Goal: Information Seeking & Learning: Find specific fact

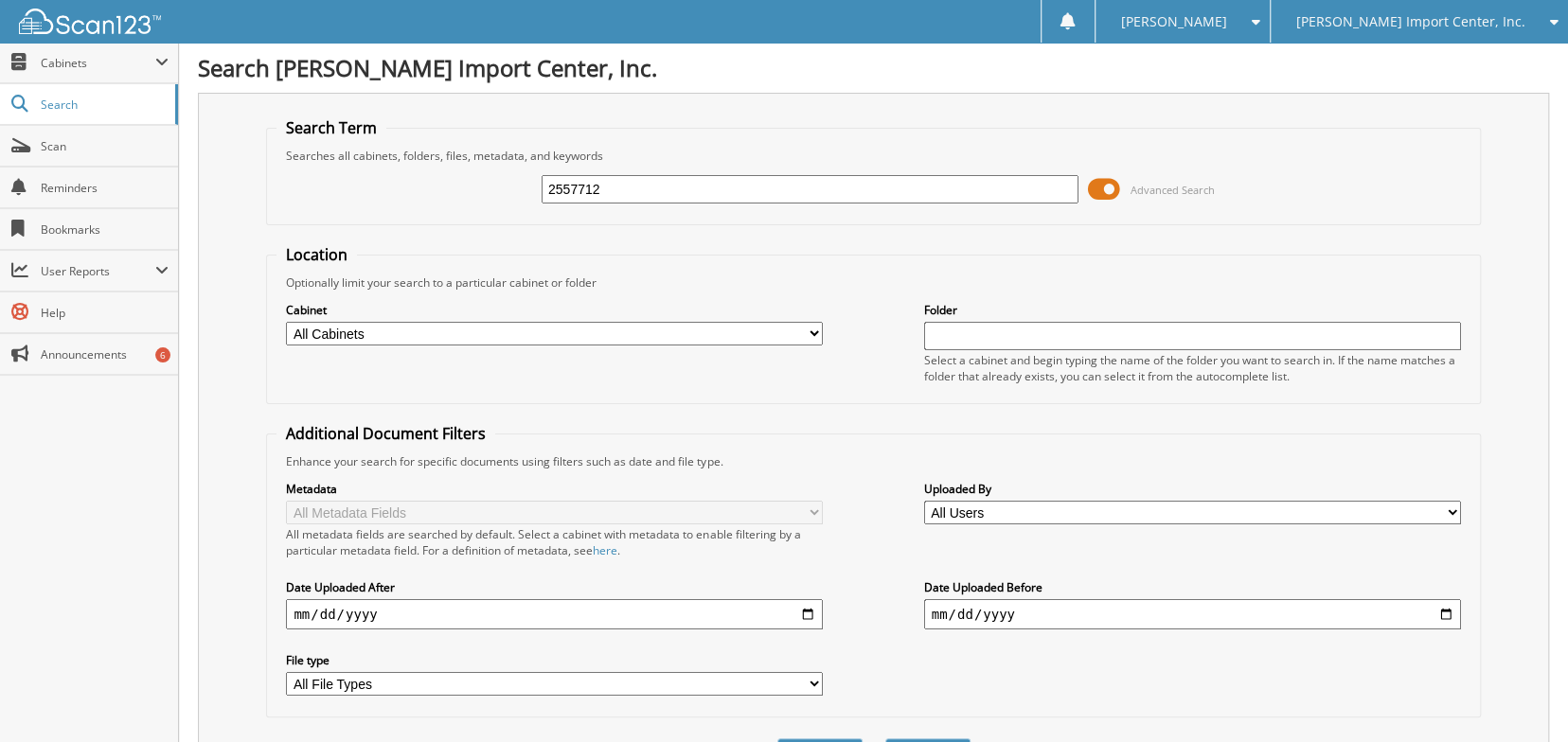
type input "2557712"
click at [885, 739] on button "Search" at bounding box center [928, 756] width 86 height 35
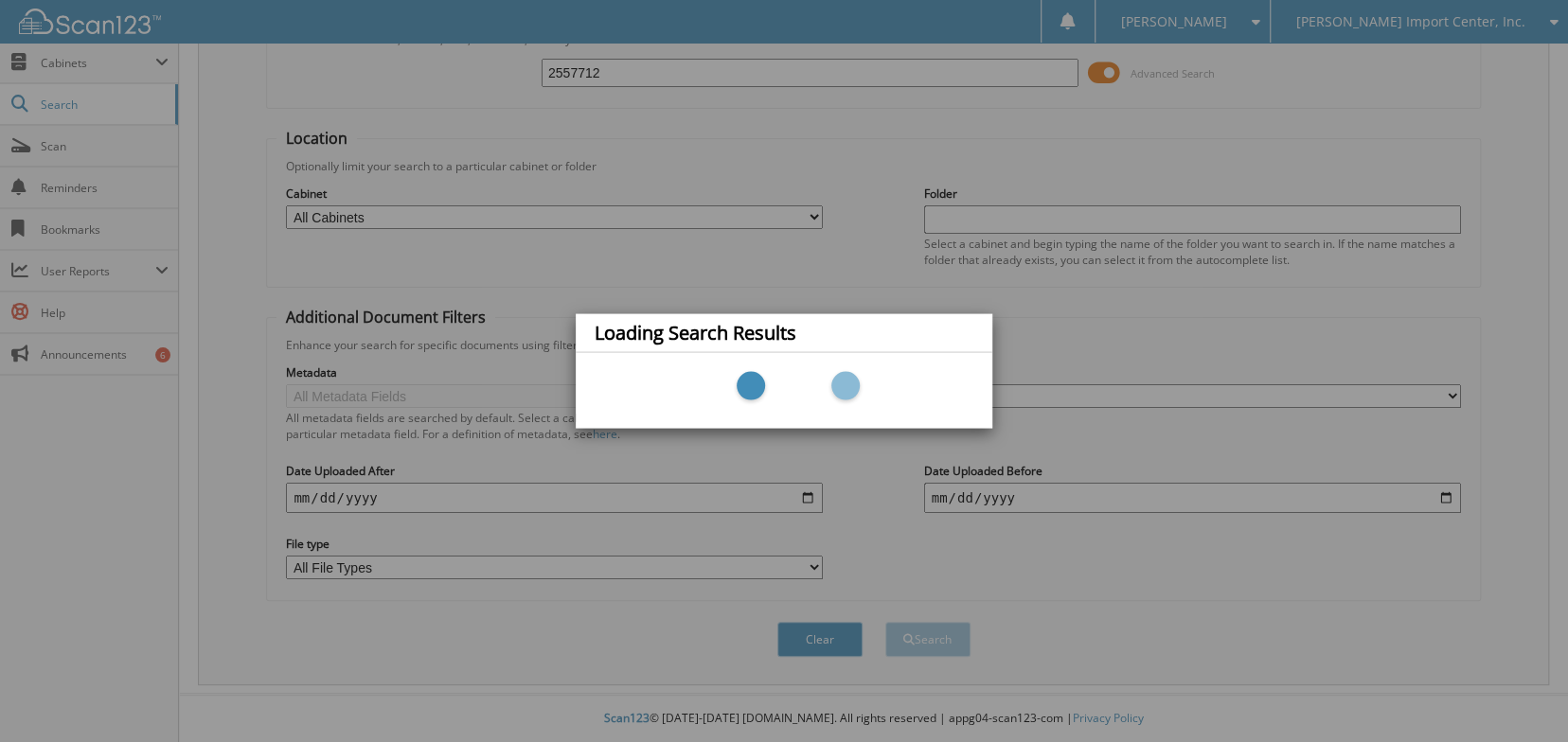
scroll to position [190, 0]
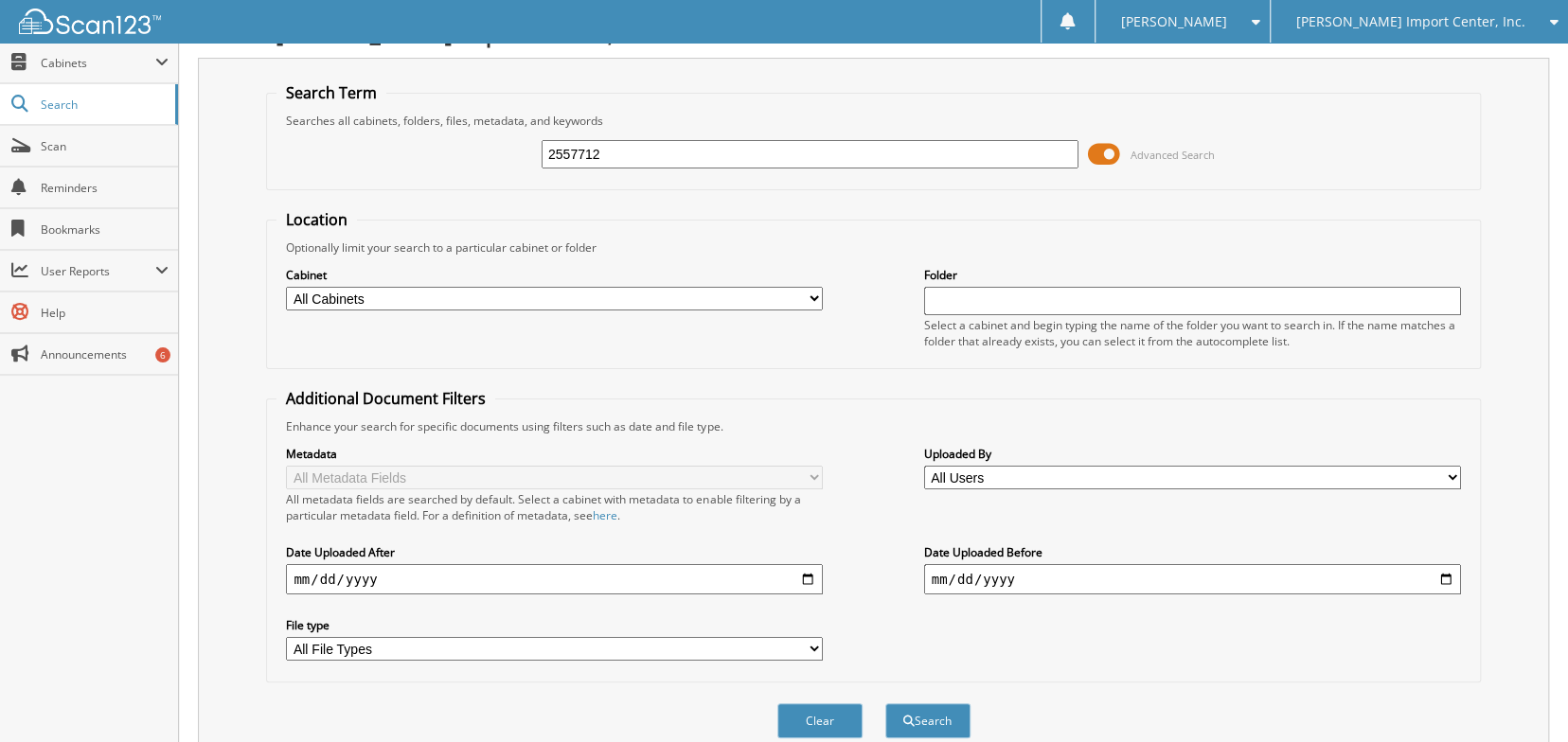
scroll to position [24, 0]
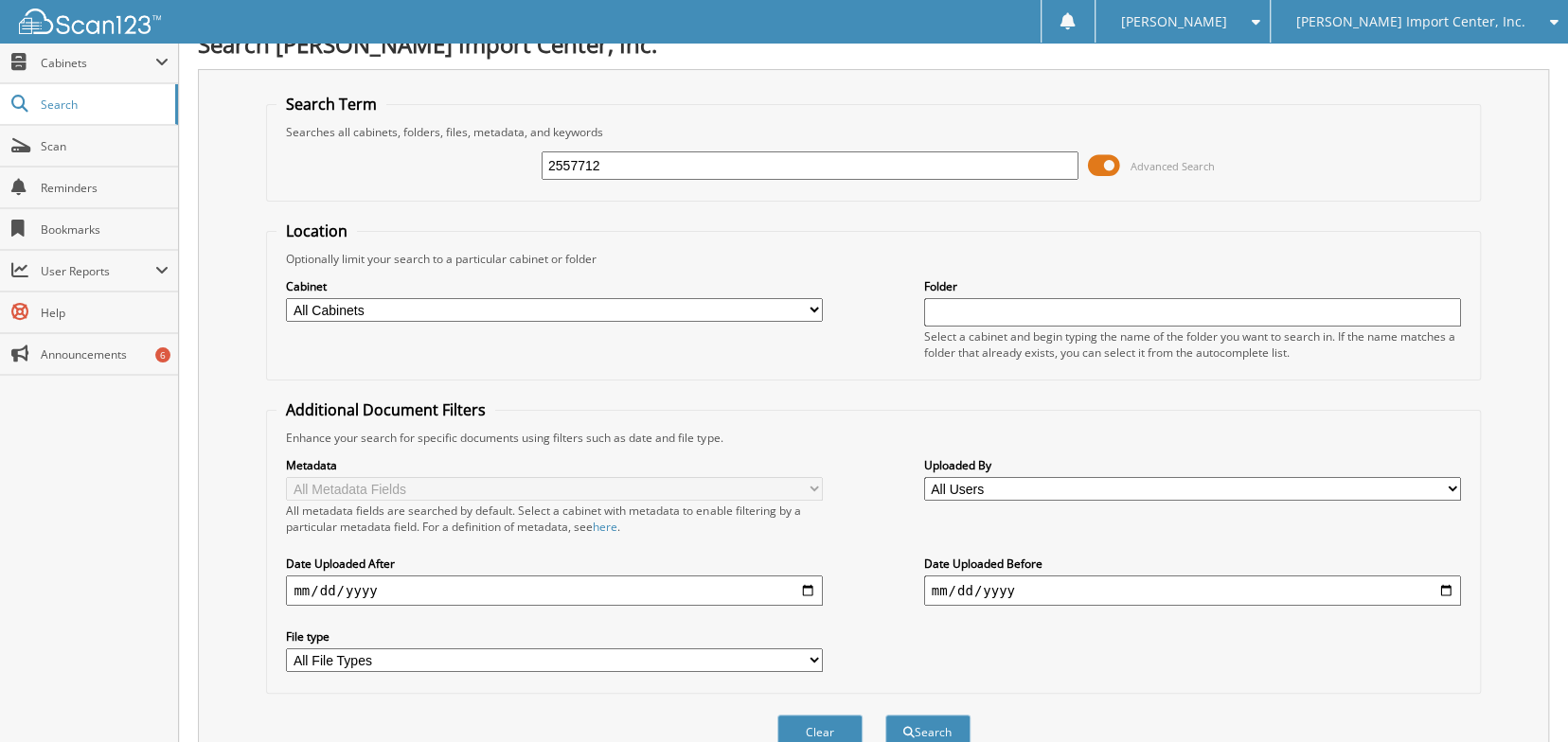
click at [646, 170] on input "2557712" at bounding box center [810, 165] width 537 height 29
click at [645, 170] on input "2557712" at bounding box center [810, 165] width 537 height 29
type input "2559417"
click at [885, 715] on button "Search" at bounding box center [928, 732] width 86 height 35
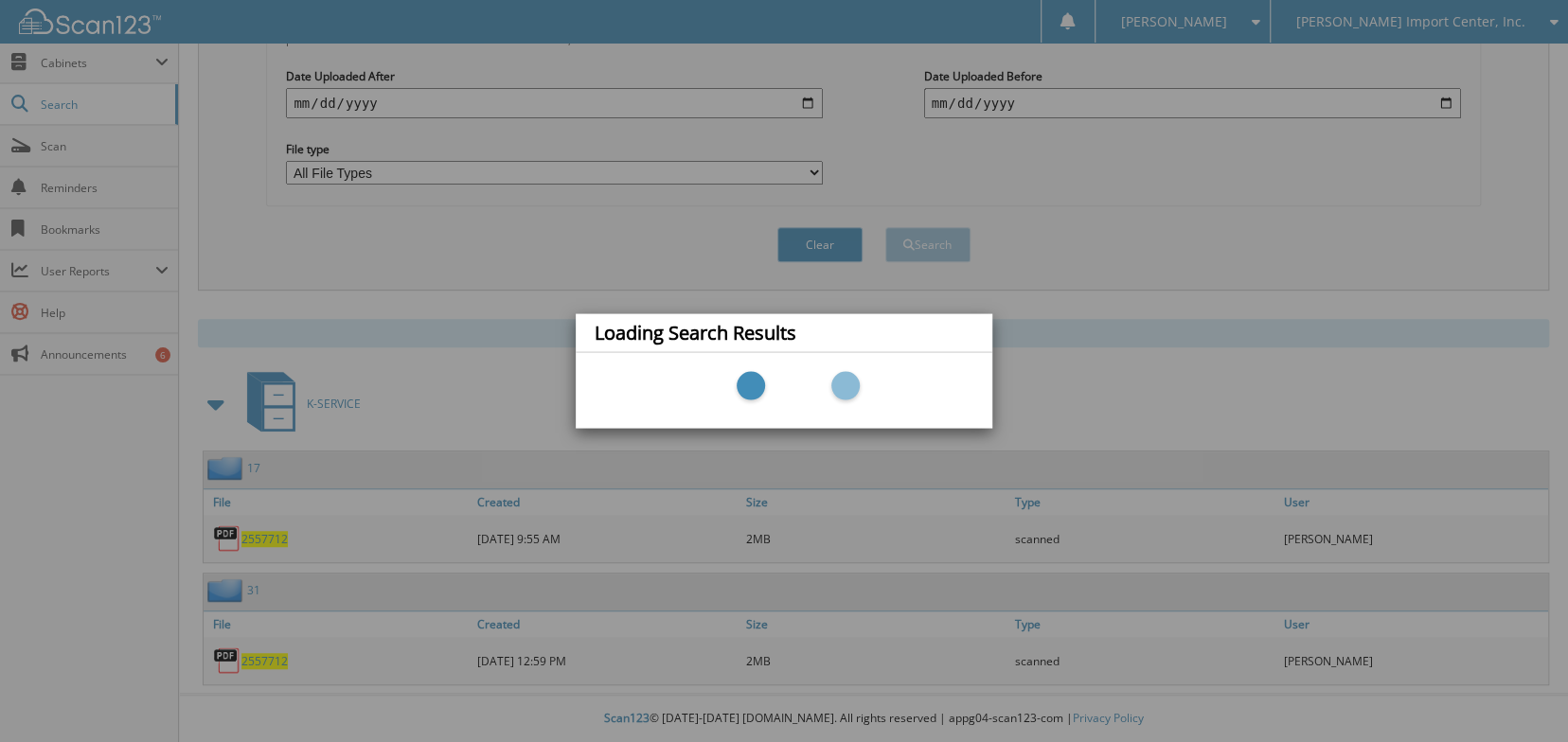
scroll to position [592, 0]
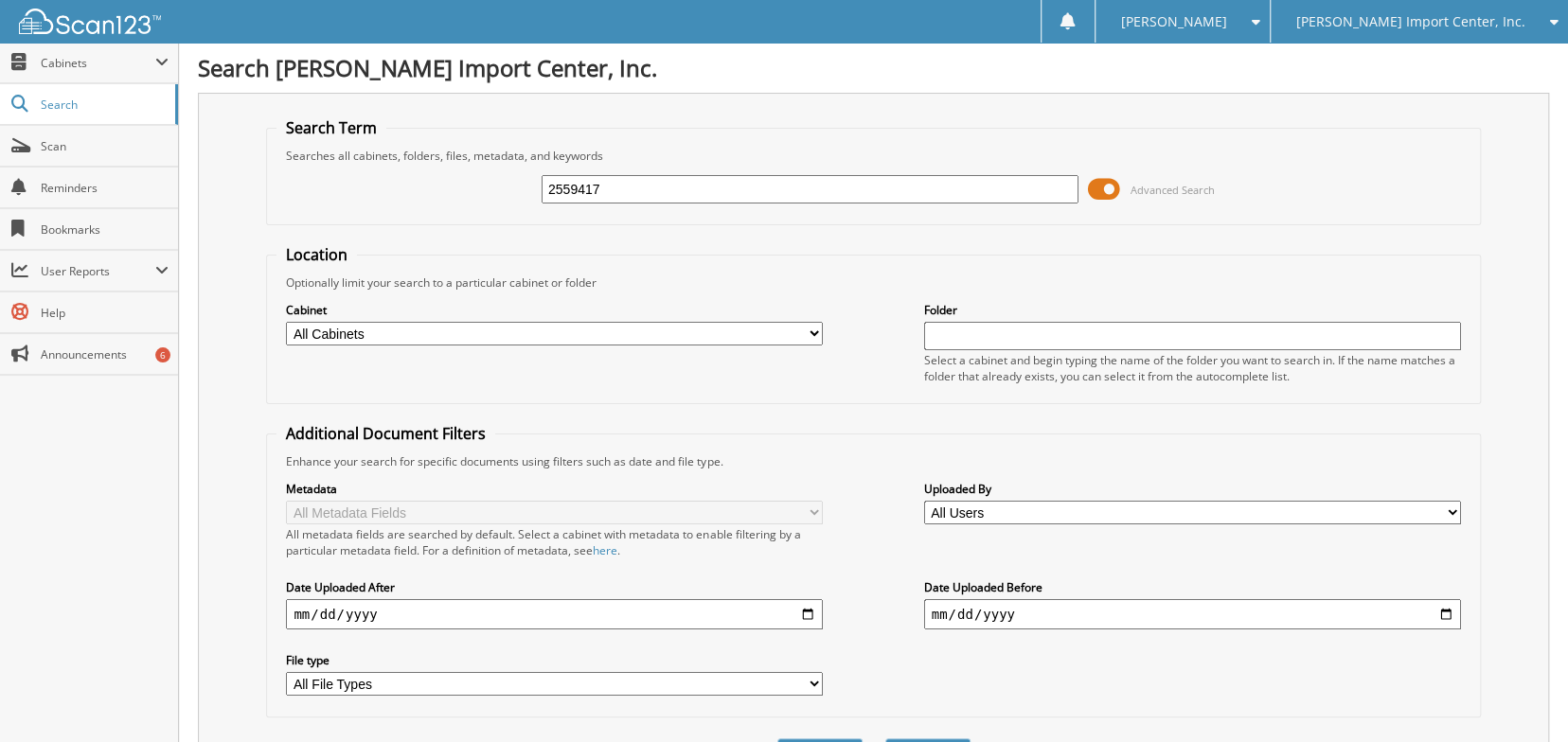
click at [646, 190] on input "2559417" at bounding box center [810, 189] width 537 height 29
click at [642, 194] on input "2559417" at bounding box center [810, 189] width 537 height 29
type input "2"
type input "2558333"
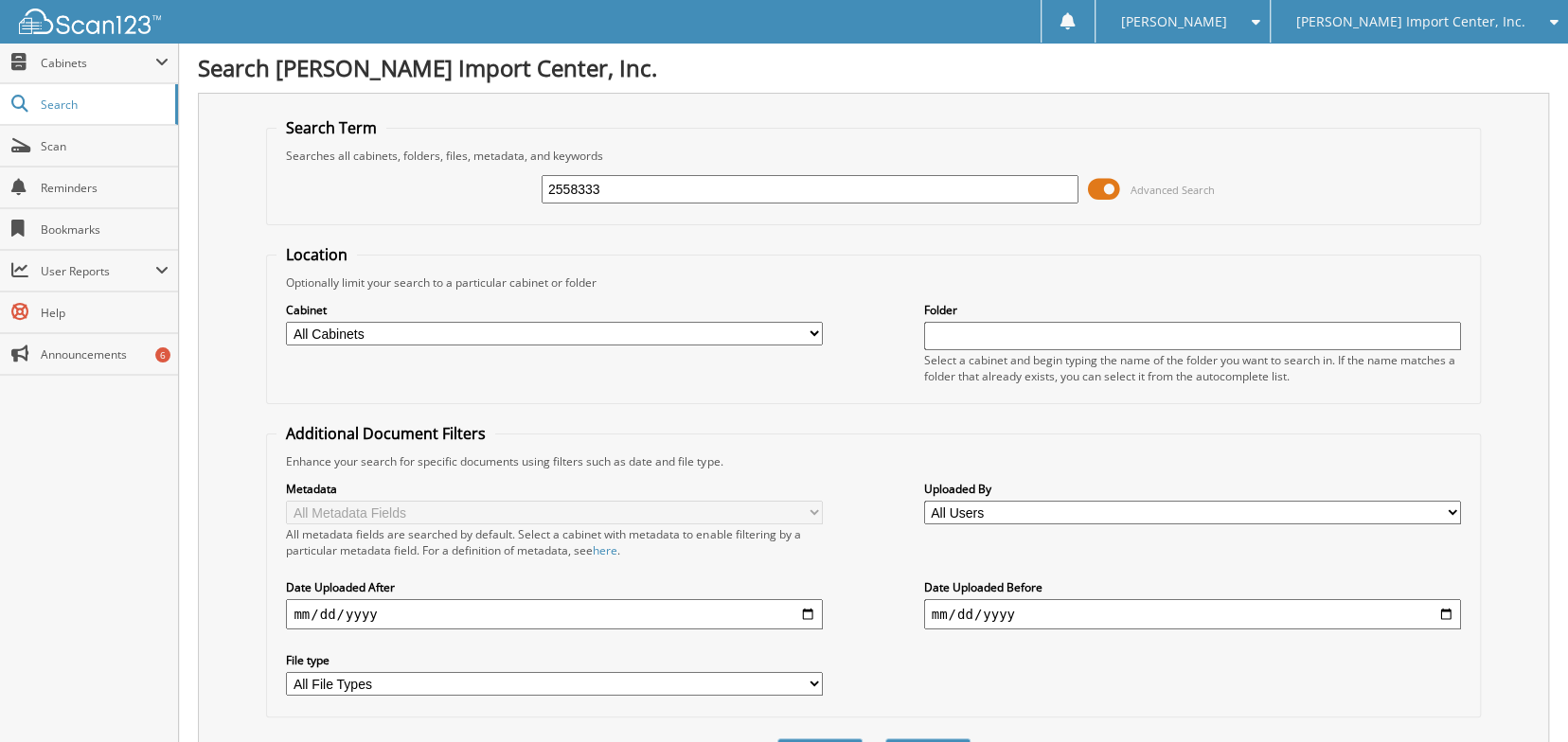
click at [885, 739] on button "Search" at bounding box center [928, 756] width 86 height 35
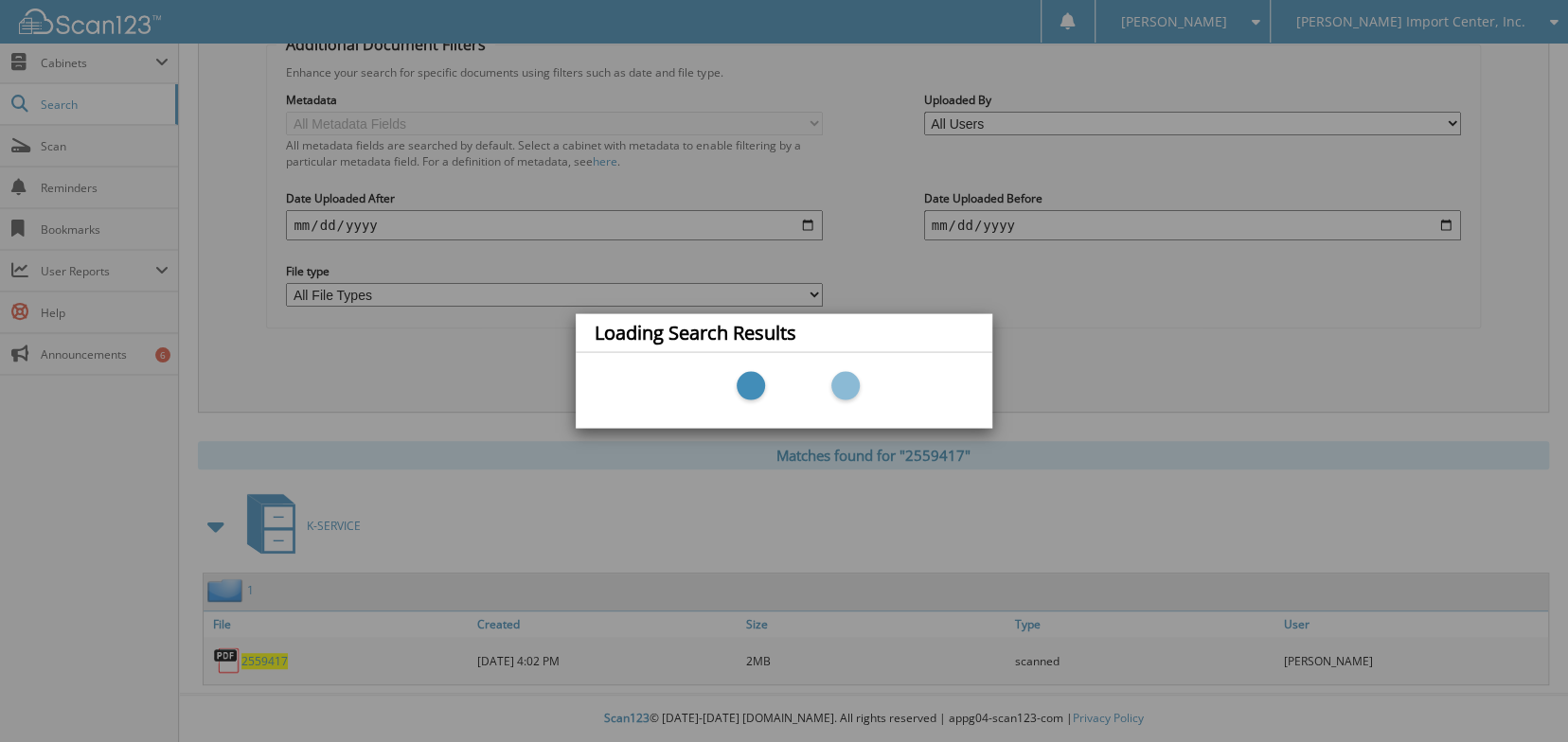
scroll to position [466, 0]
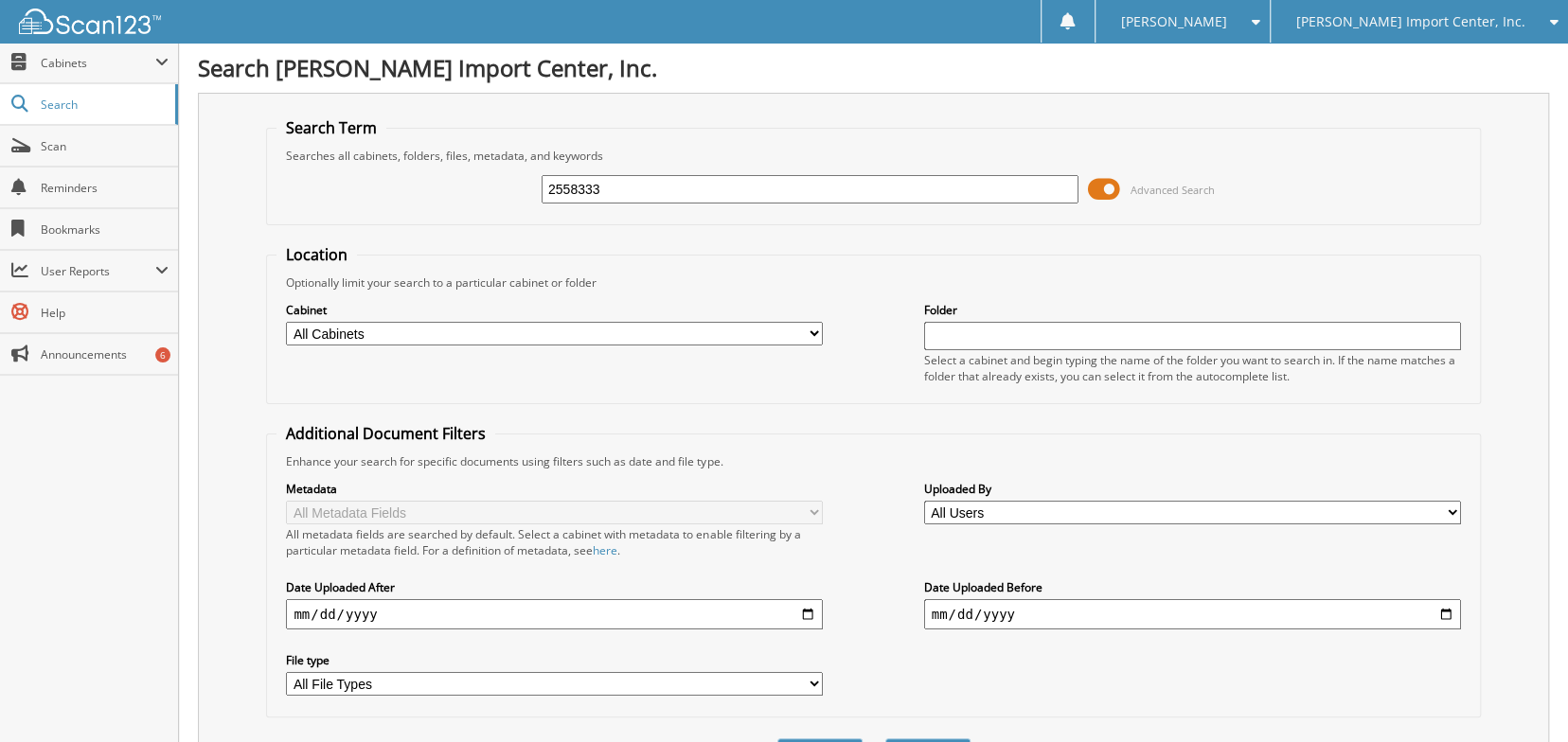
drag, startPoint x: 668, startPoint y: 196, endPoint x: 299, endPoint y: 189, distance: 369.1
click at [299, 189] on div "2558333 Advanced Search" at bounding box center [873, 189] width 1193 height 51
type input "252558333"
click at [885, 739] on button "Search" at bounding box center [928, 756] width 86 height 35
click at [637, 206] on div "252558333" at bounding box center [810, 189] width 537 height 32
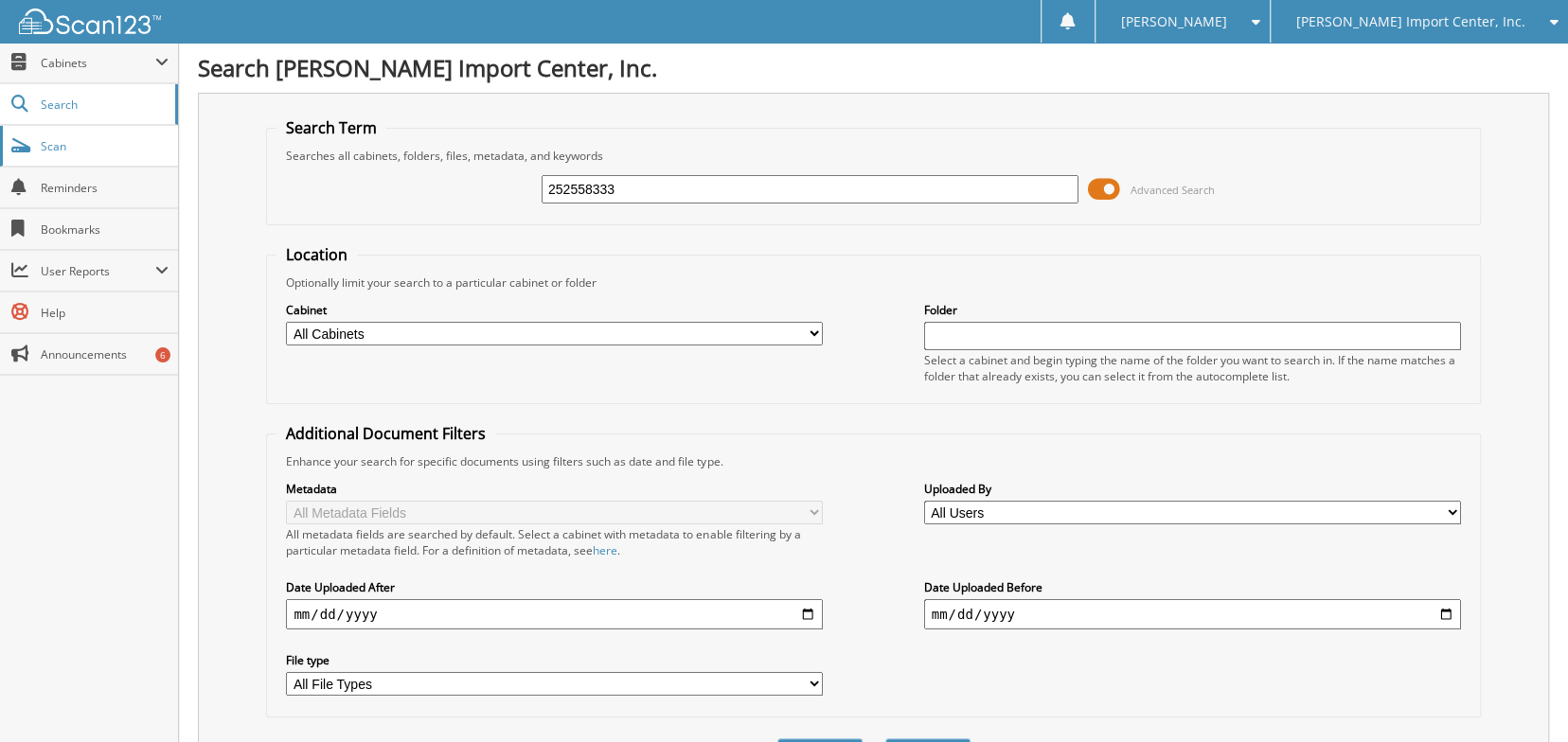
drag, startPoint x: 625, startPoint y: 194, endPoint x: 0, endPoint y: 133, distance: 628.0
click at [0, 133] on body "Marissa S. Settings Logout Matthews Import Center, Inc. Matthews Buick Cadillac…" at bounding box center [784, 463] width 1568 height 925
type input "2558333"
click at [885, 739] on button "Search" at bounding box center [928, 756] width 86 height 35
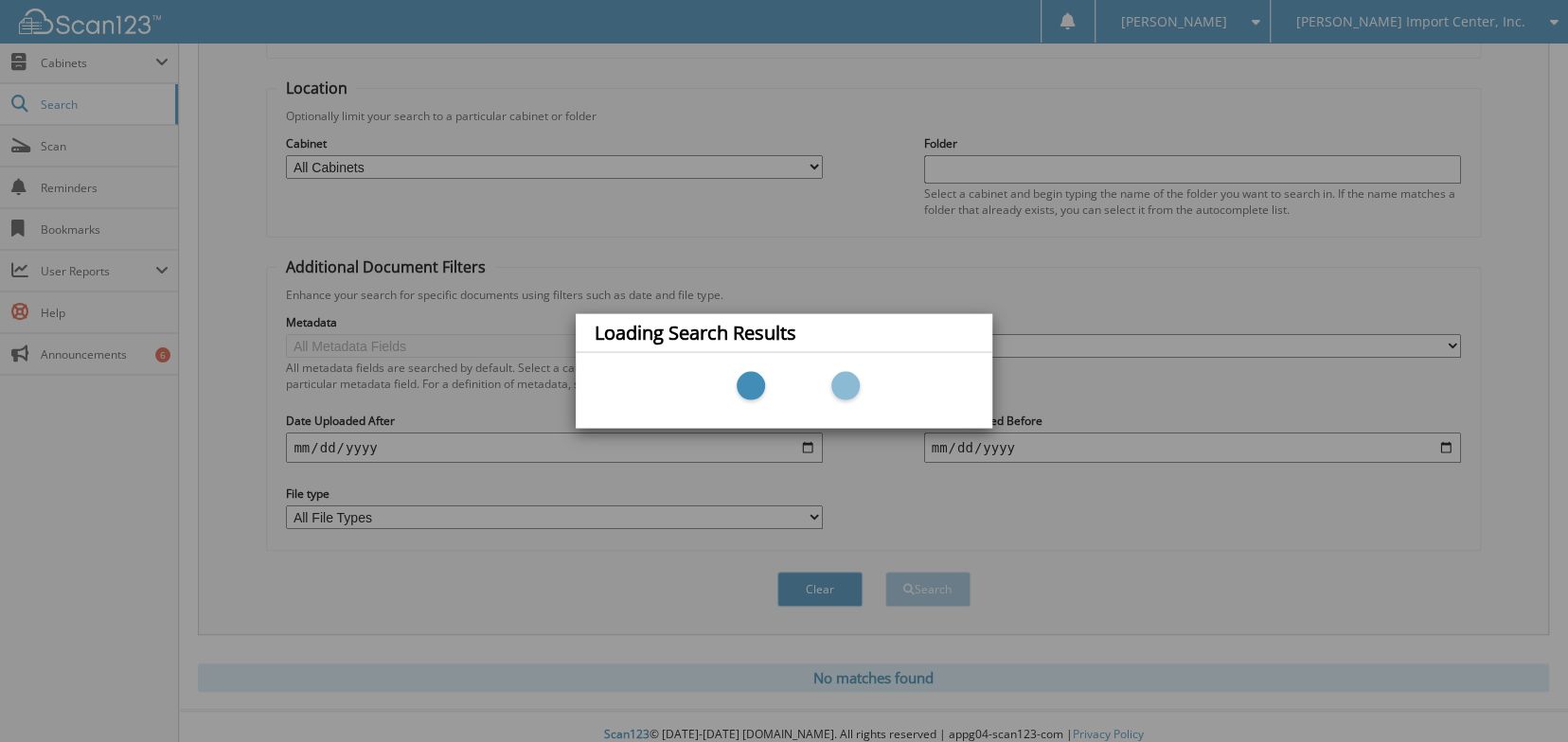
scroll to position [258, 0]
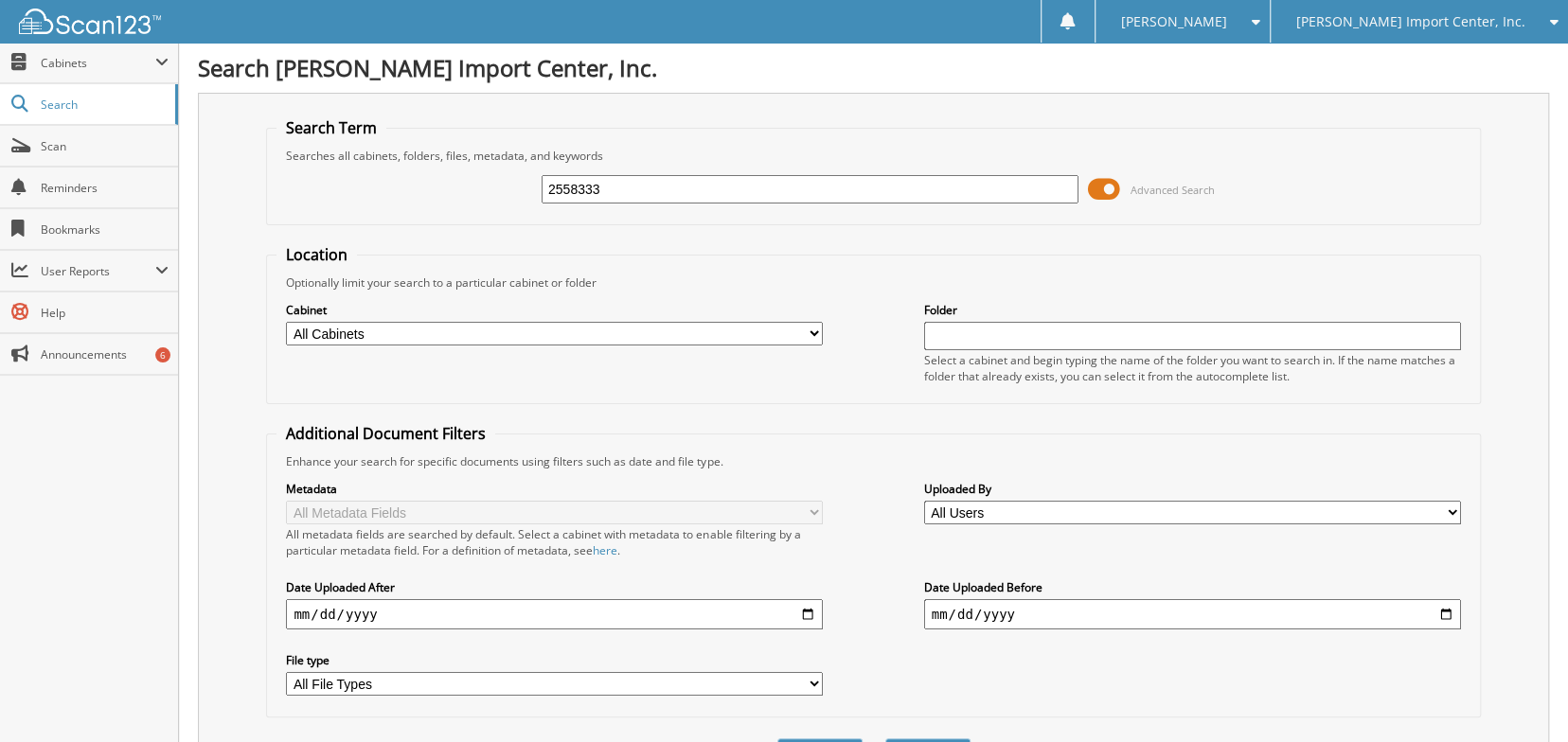
drag, startPoint x: 737, startPoint y: 183, endPoint x: 392, endPoint y: 167, distance: 345.4
click at [392, 167] on div "2558333 Advanced Search" at bounding box center [873, 189] width 1193 height 51
type input "2559417"
click at [885, 739] on button "Search" at bounding box center [928, 756] width 86 height 35
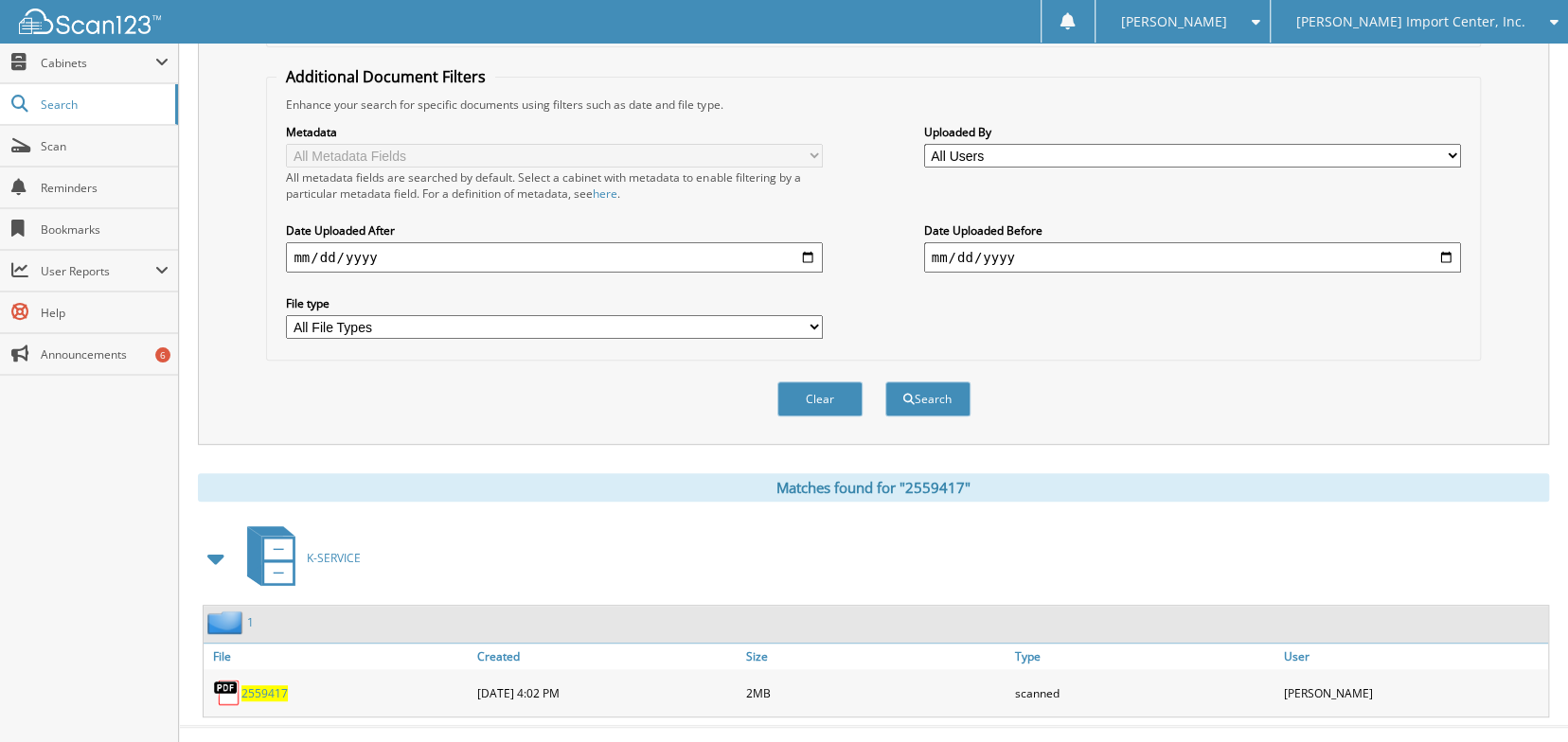
scroll to position [466, 0]
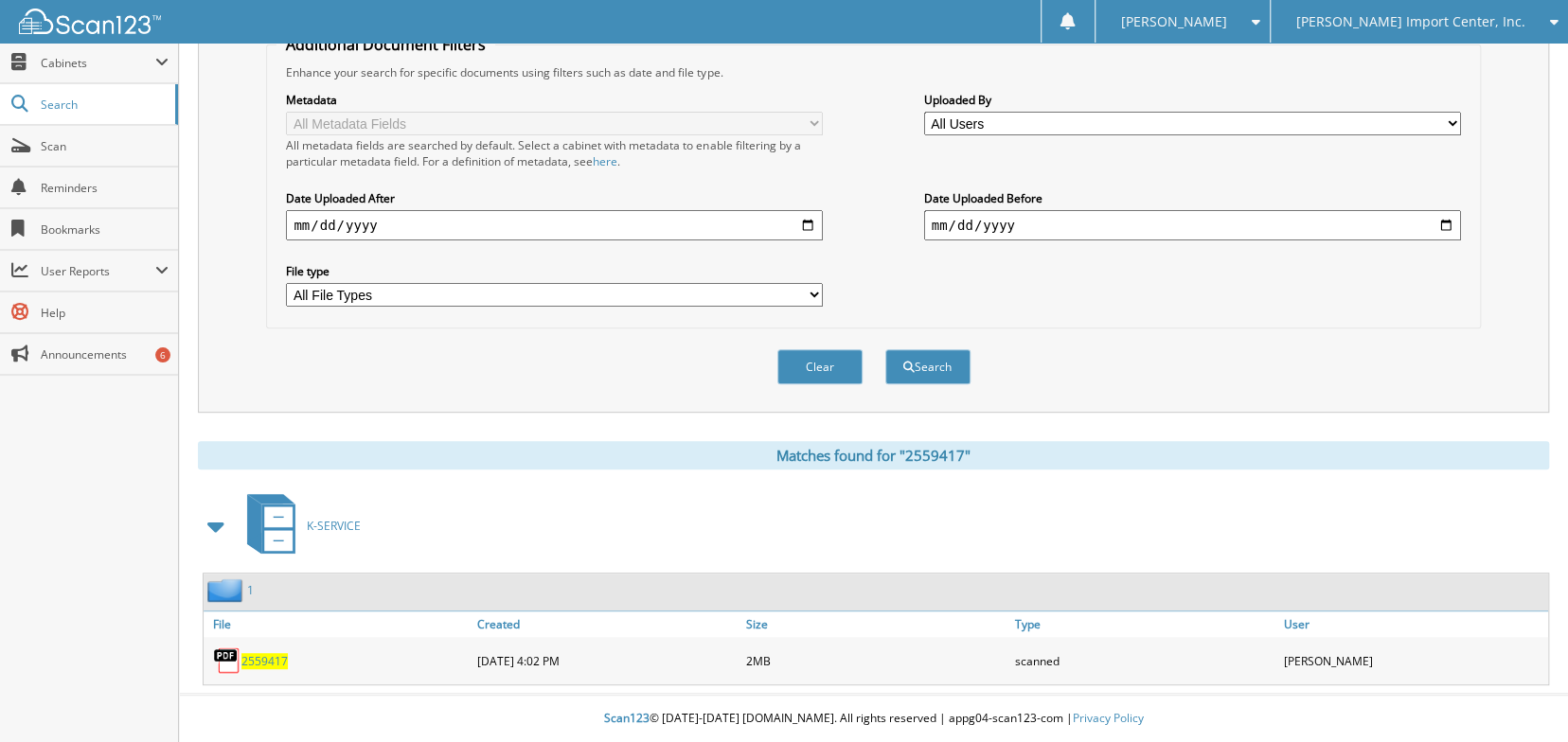
click at [287, 661] on span "2559417" at bounding box center [264, 661] width 47 height 16
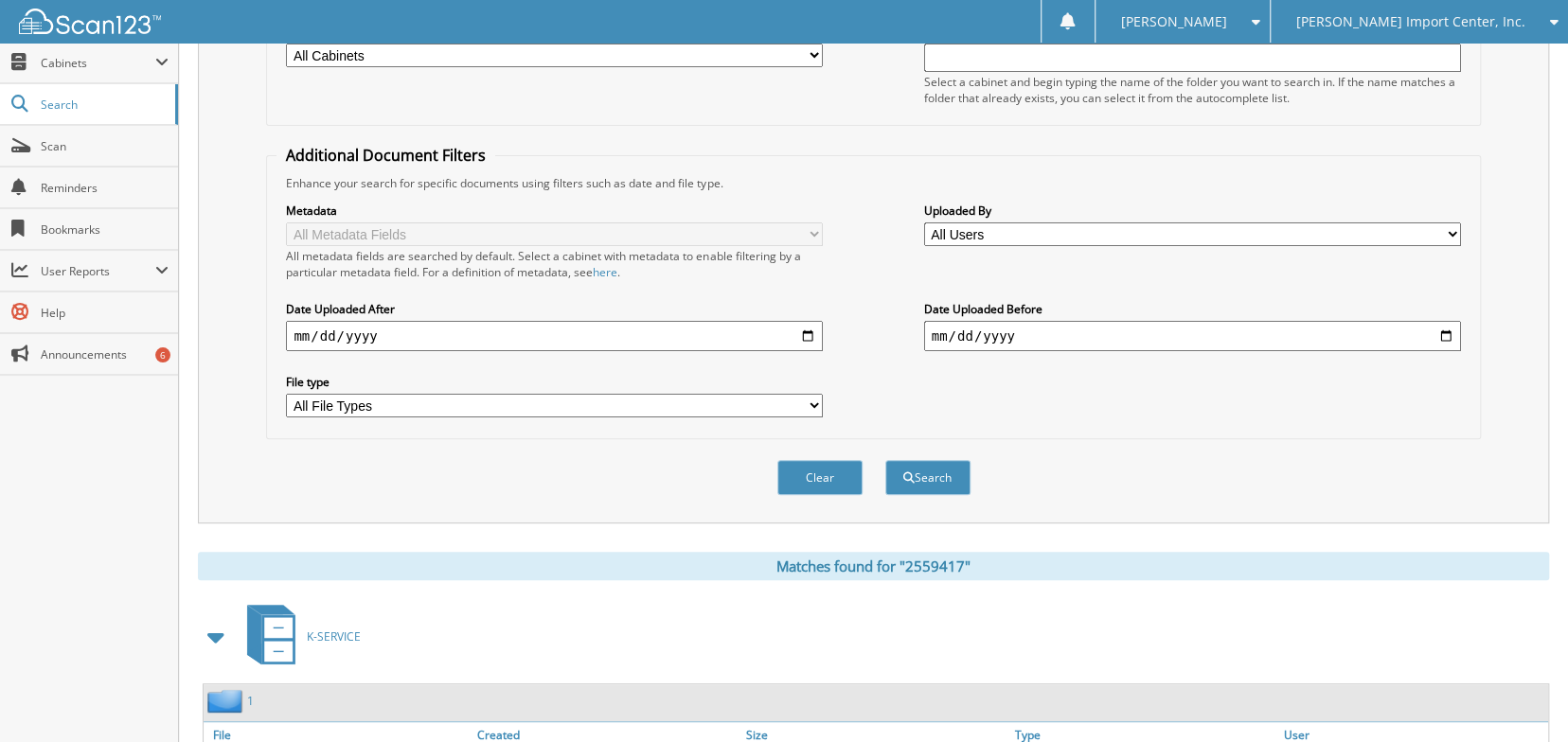
scroll to position [0, 0]
